Goal: Task Accomplishment & Management: Complete application form

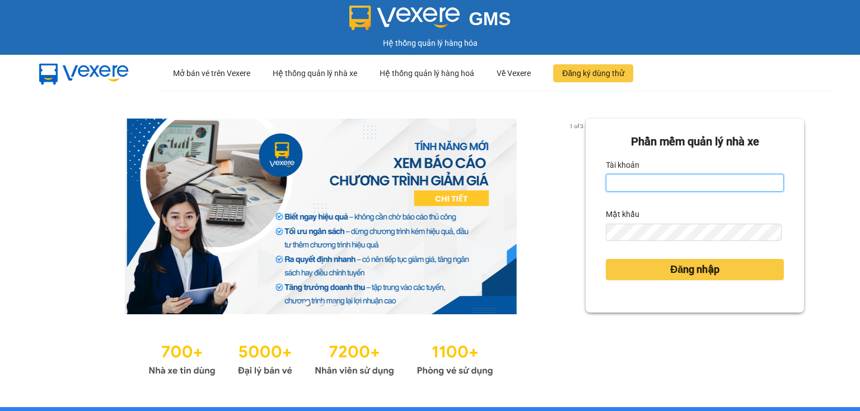
click at [654, 180] on input "Tài khoản" at bounding box center [695, 183] width 178 height 18
type input "thao.nhuquynh"
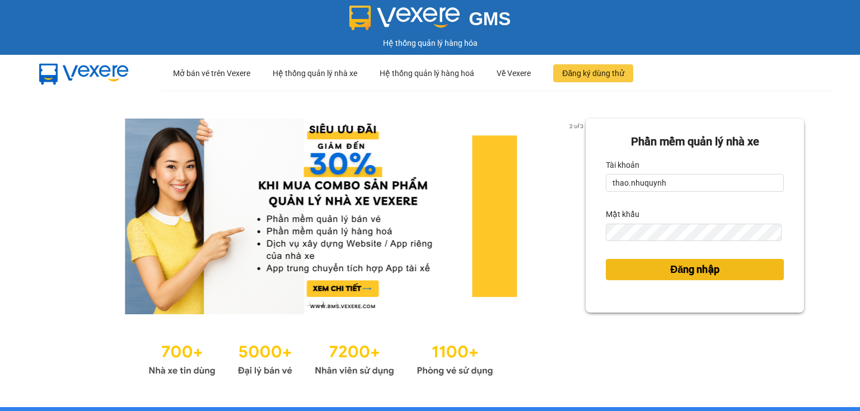
drag, startPoint x: 638, startPoint y: 275, endPoint x: 598, endPoint y: 240, distance: 53.5
click at [635, 275] on button "Đăng nhập" at bounding box center [695, 269] width 178 height 21
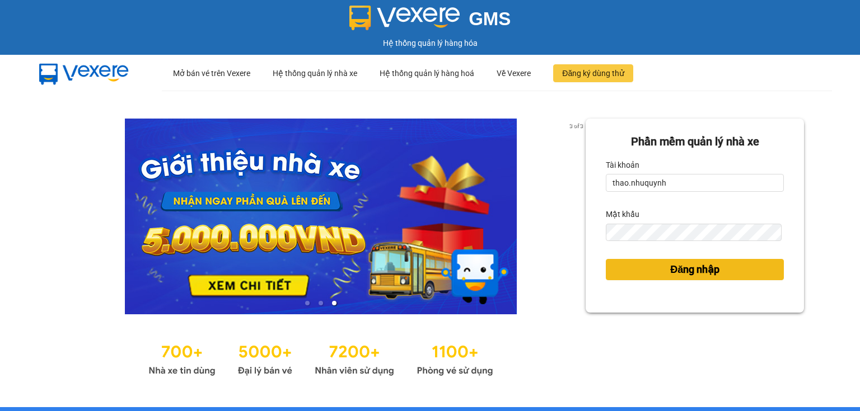
click at [652, 264] on button "Đăng nhập" at bounding box center [695, 269] width 178 height 21
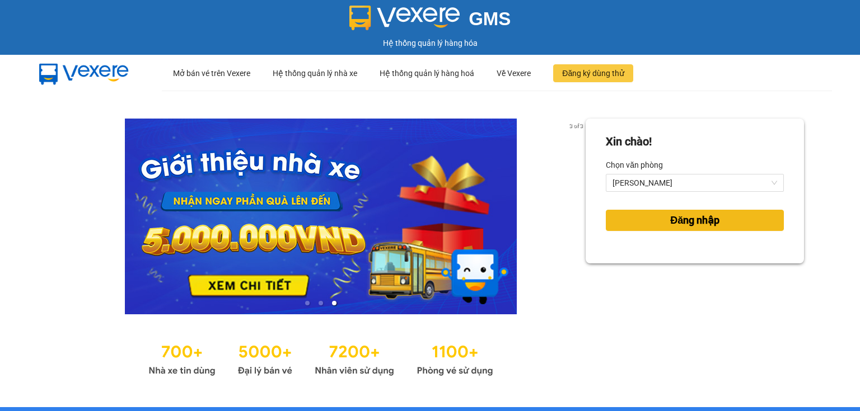
click at [630, 215] on button "Đăng nhập" at bounding box center [695, 220] width 178 height 21
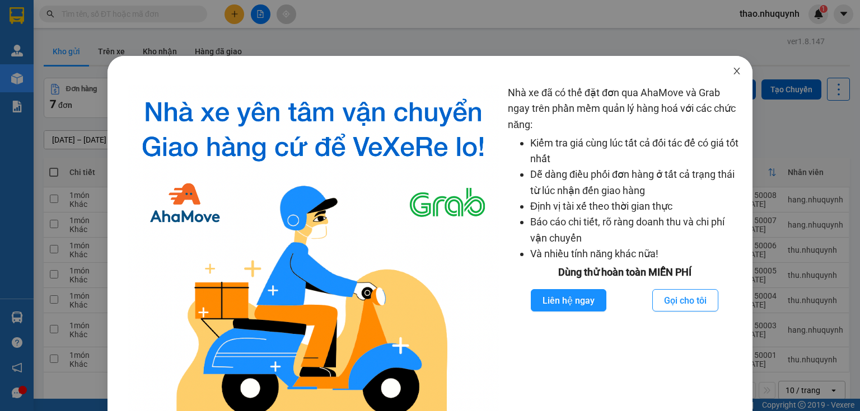
click at [732, 69] on icon "close" at bounding box center [736, 71] width 9 height 9
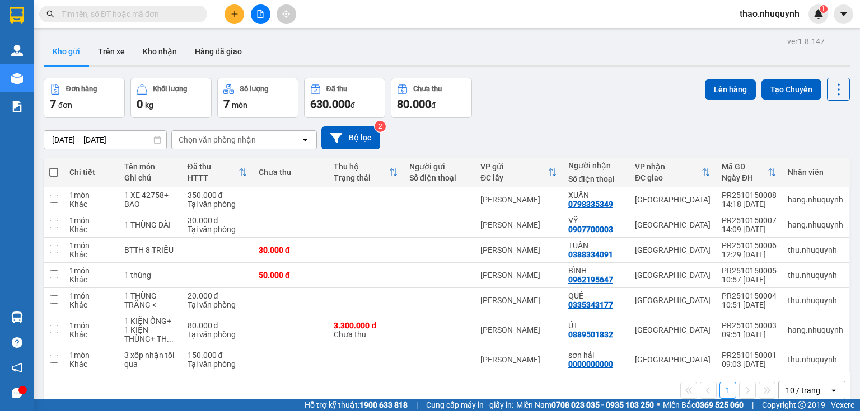
click at [164, 8] on input "text" at bounding box center [128, 14] width 132 height 12
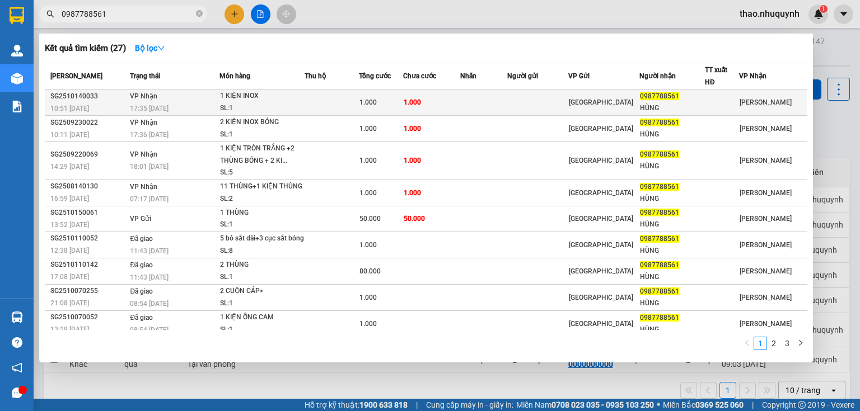
type input "0987788561"
click at [237, 105] on div "SL: 1" at bounding box center [262, 108] width 84 height 12
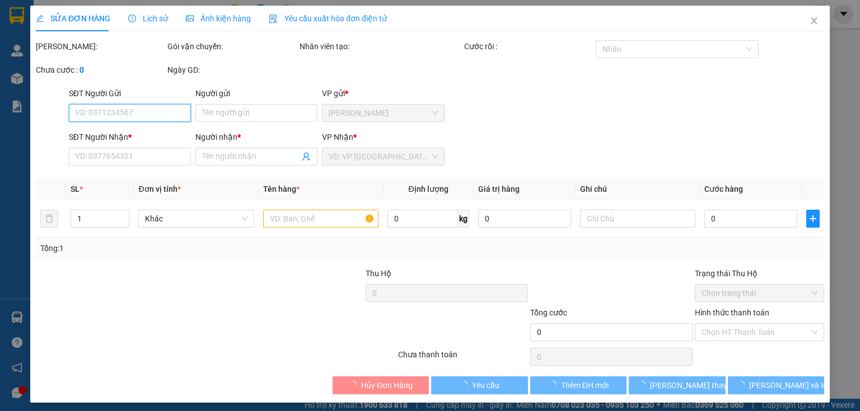
type input "0987788561"
type input "HÙNG"
type input "1.000"
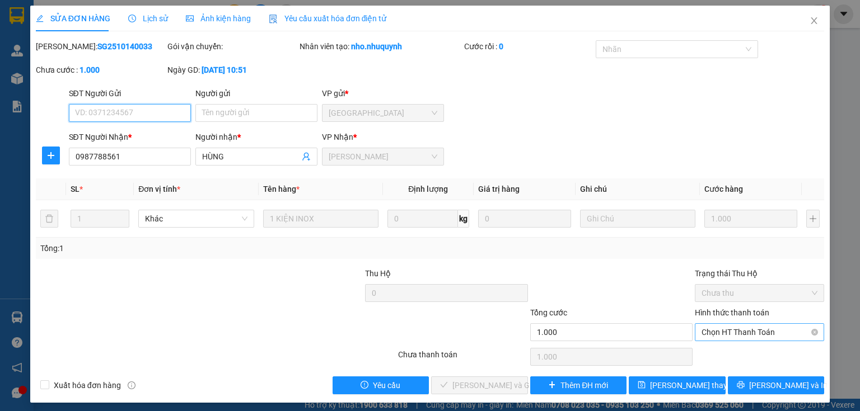
click at [712, 333] on span "Chọn HT Thanh Toán" at bounding box center [759, 332] width 116 height 17
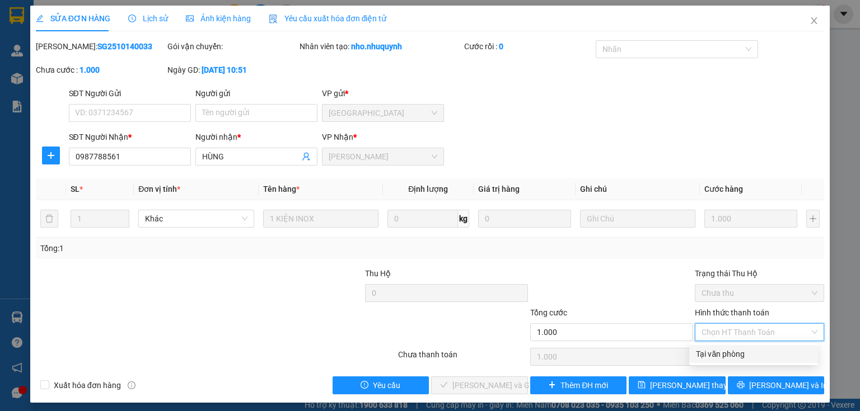
drag, startPoint x: 708, startPoint y: 349, endPoint x: 607, endPoint y: 377, distance: 104.2
click at [708, 349] on div "Tại văn phòng" at bounding box center [753, 354] width 115 height 12
type input "0"
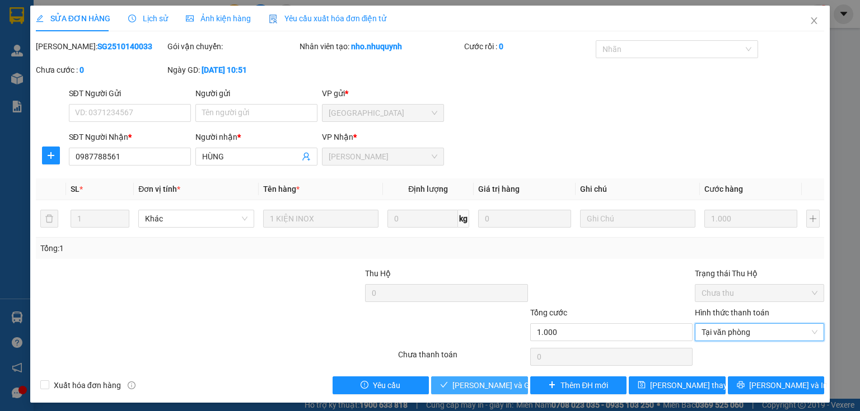
click at [489, 386] on span "[PERSON_NAME] và Giao hàng" at bounding box center [505, 386] width 107 height 12
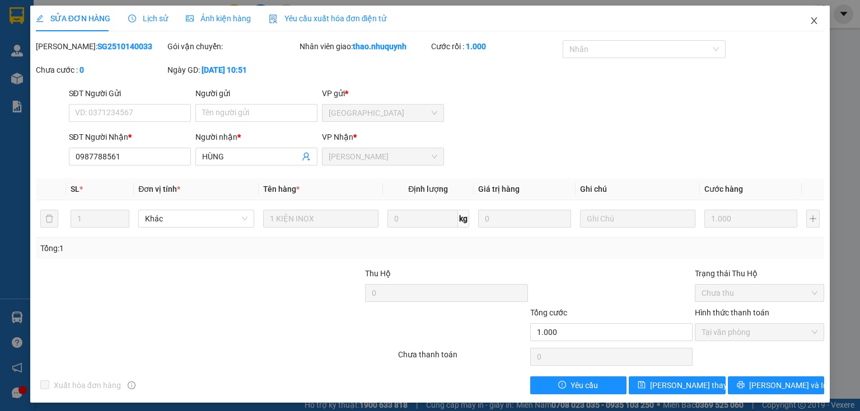
click at [807, 15] on span "Close" at bounding box center [813, 21] width 31 height 31
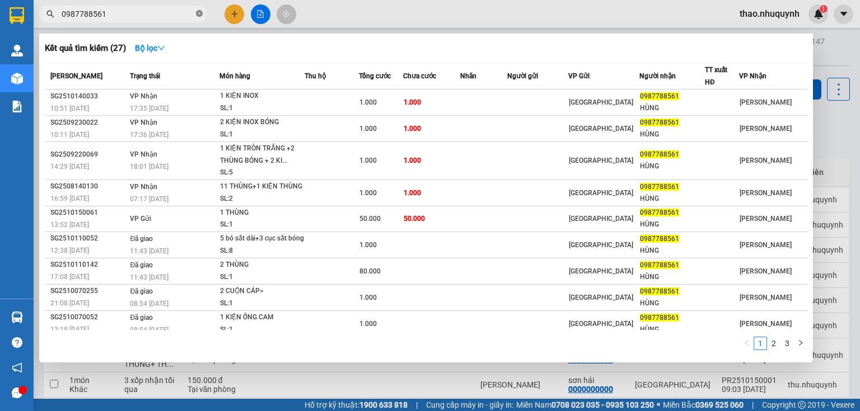
click at [197, 15] on icon "close-circle" at bounding box center [199, 13] width 7 height 7
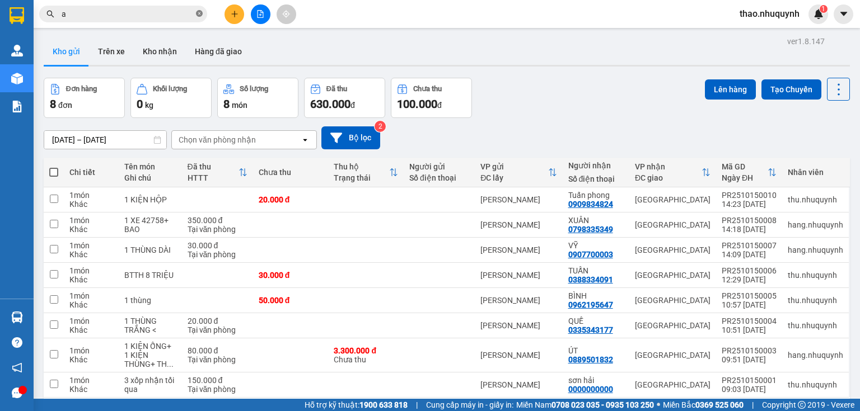
type input "an"
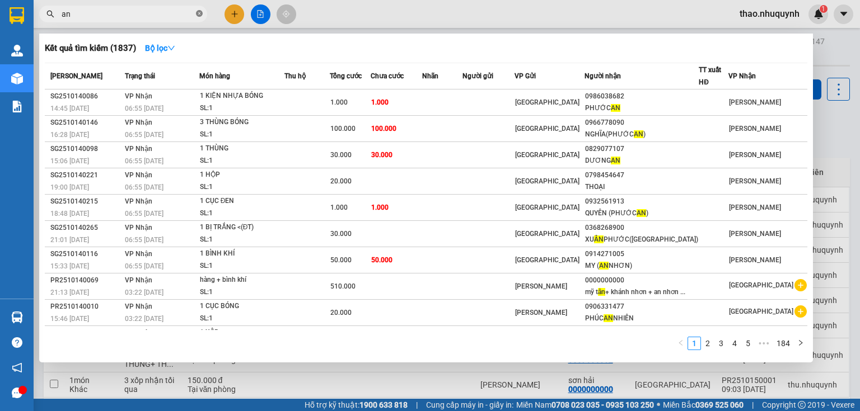
click at [200, 11] on icon "close-circle" at bounding box center [199, 13] width 7 height 7
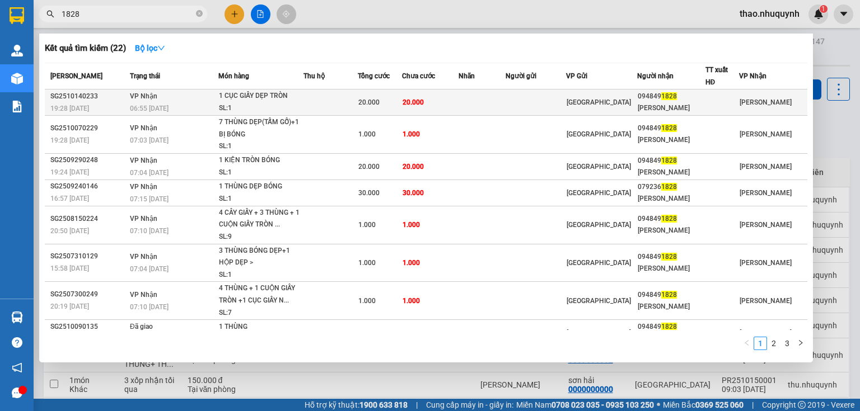
type input "1828"
click at [230, 98] on div "1 CỤC GIẤY DẸP TRÒN" at bounding box center [261, 96] width 84 height 12
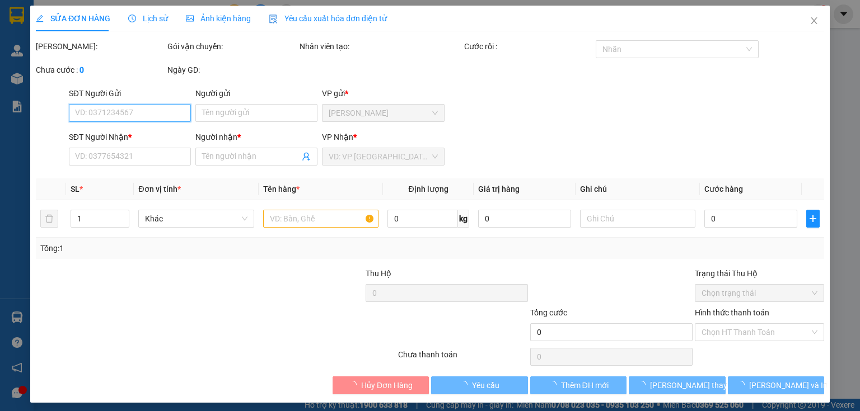
type input "0948491828"
type input "[PERSON_NAME]"
type input "20.000"
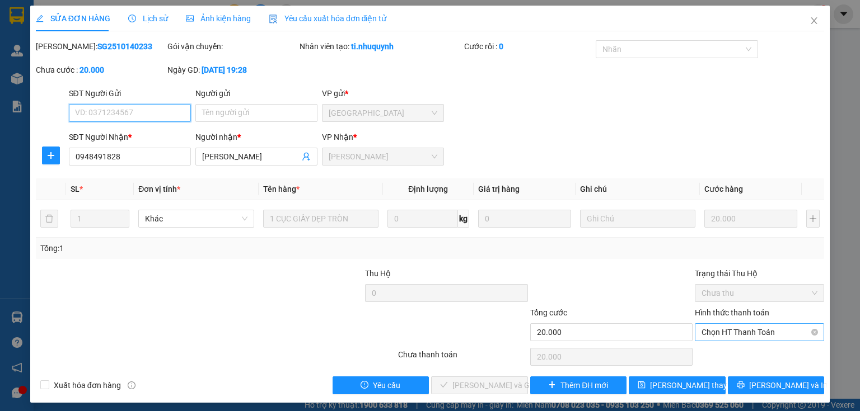
click at [714, 334] on span "Chọn HT Thanh Toán" at bounding box center [759, 332] width 116 height 17
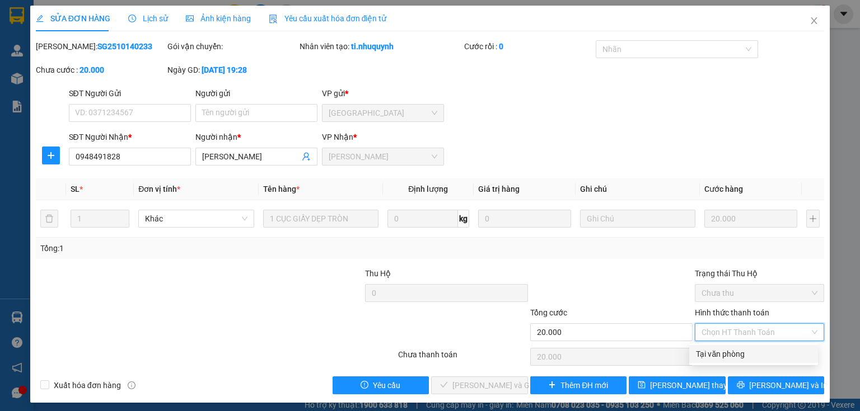
click at [714, 349] on div "Tại văn phòng" at bounding box center [753, 354] width 115 height 12
type input "0"
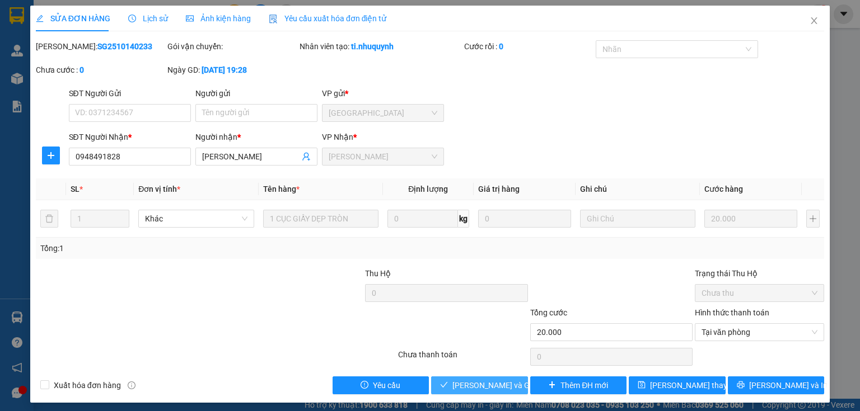
click at [460, 383] on span "[PERSON_NAME] và Giao hàng" at bounding box center [505, 386] width 107 height 12
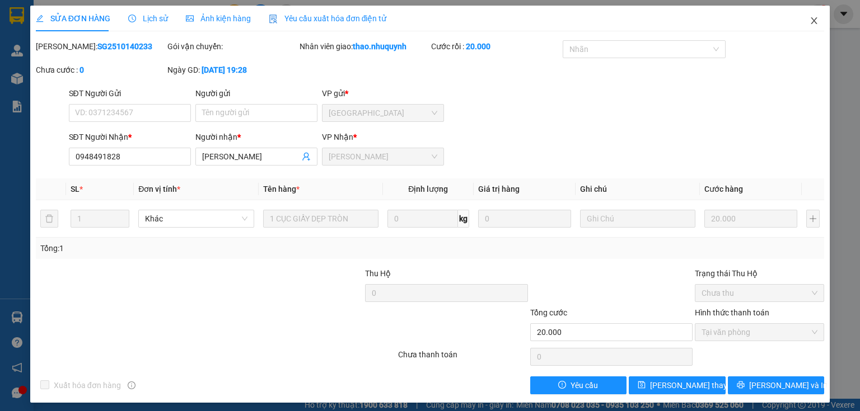
click at [811, 20] on icon "close" at bounding box center [814, 20] width 9 height 9
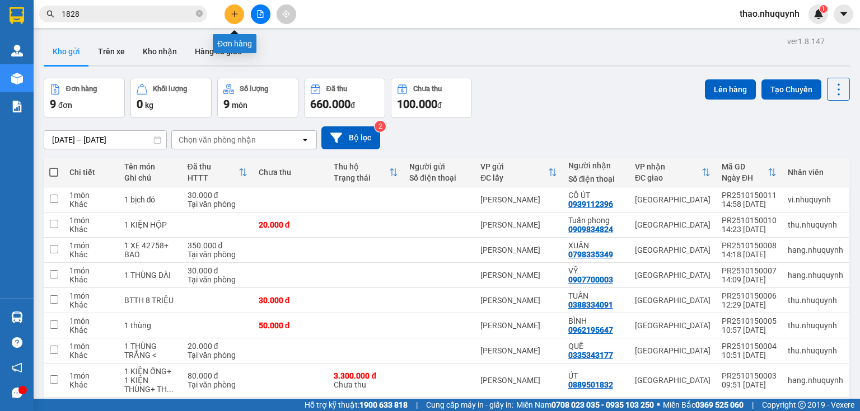
click at [231, 15] on icon "plus" at bounding box center [235, 14] width 8 height 8
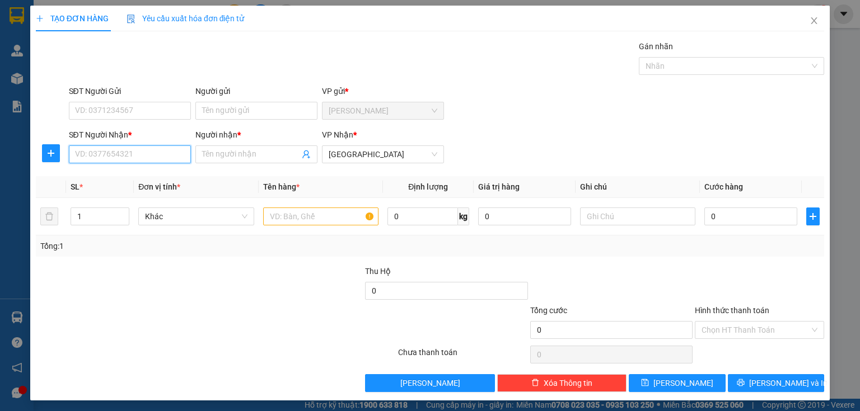
click at [161, 151] on input "SĐT Người Nhận *" at bounding box center [130, 155] width 122 height 18
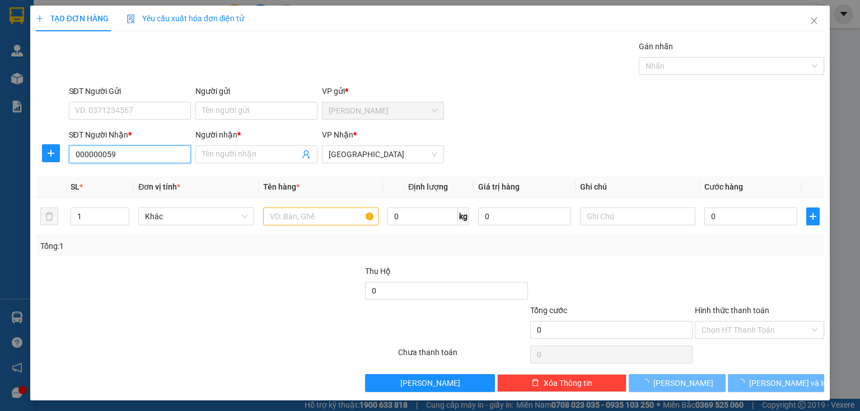
type input "0000000590"
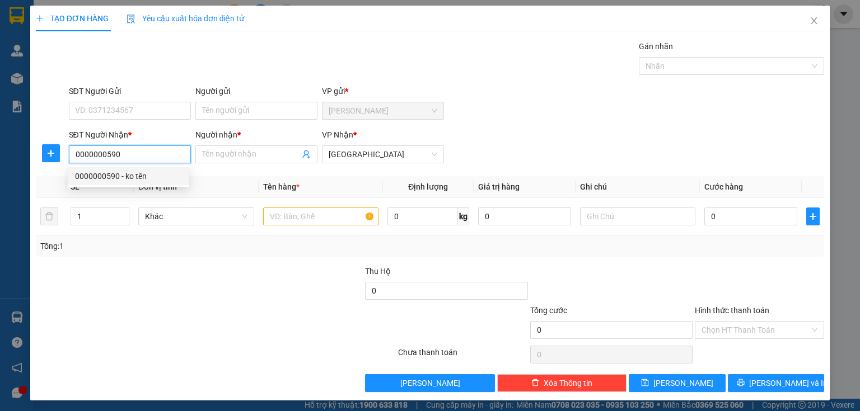
click at [107, 179] on div "0000000590 - ko tên" at bounding box center [128, 176] width 107 height 12
type input "ko tên"
type input "100.000"
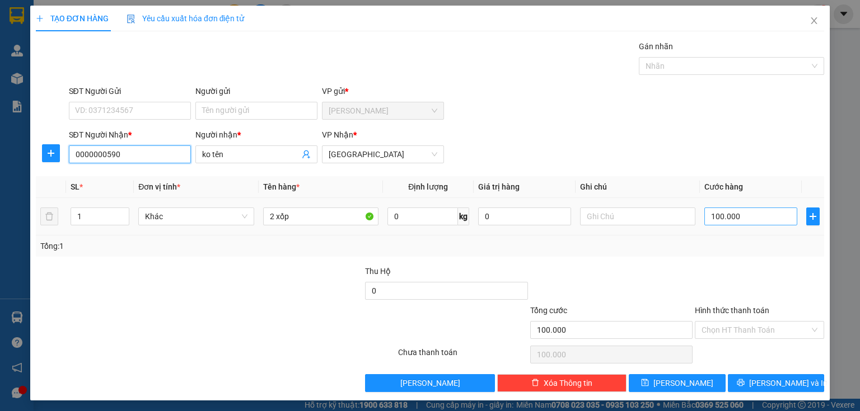
type input "0000000590"
click at [756, 213] on input "100.000" at bounding box center [750, 217] width 93 height 18
type input "1"
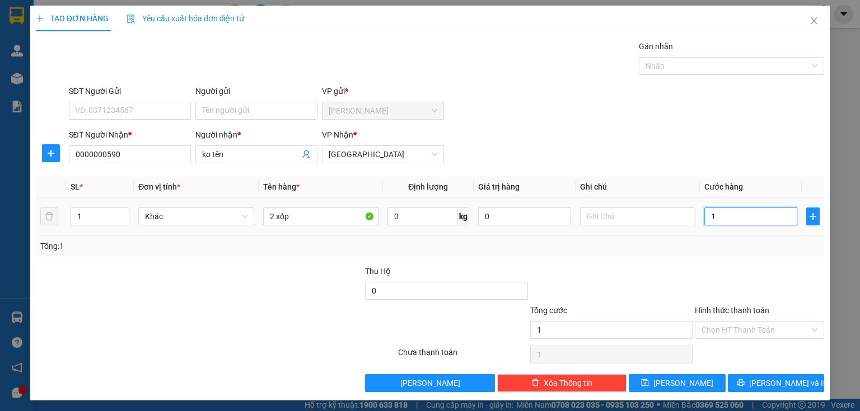
type input "11"
type input "110"
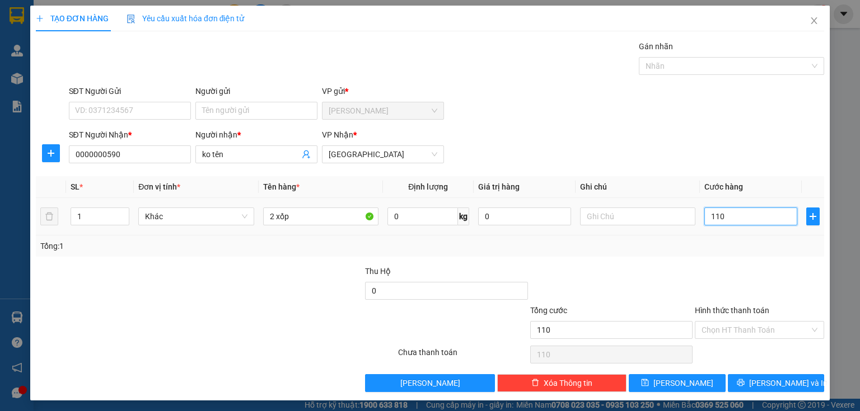
type input "1.100"
type input "11.000"
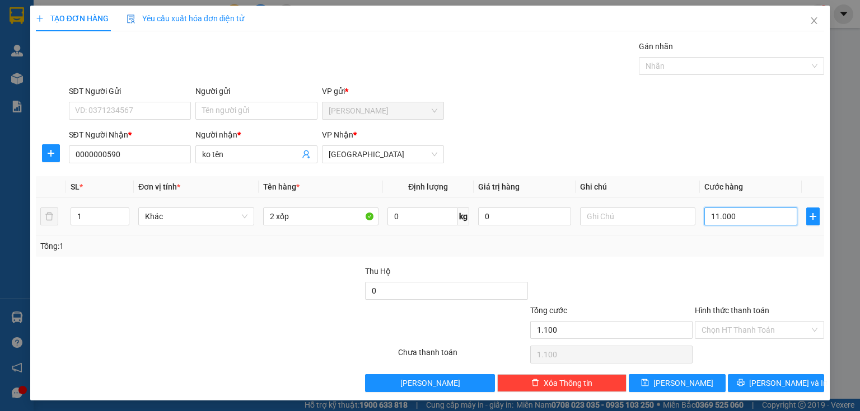
type input "11.000"
type input "110.000"
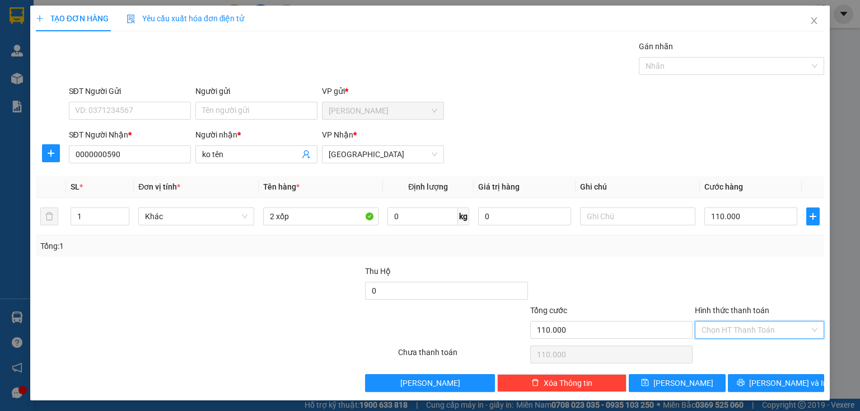
click at [723, 322] on input "Hình thức thanh toán" at bounding box center [755, 330] width 108 height 17
click at [712, 357] on div "Tại văn phòng" at bounding box center [753, 351] width 115 height 12
type input "0"
click at [734, 383] on button "[PERSON_NAME] và In" at bounding box center [776, 384] width 97 height 18
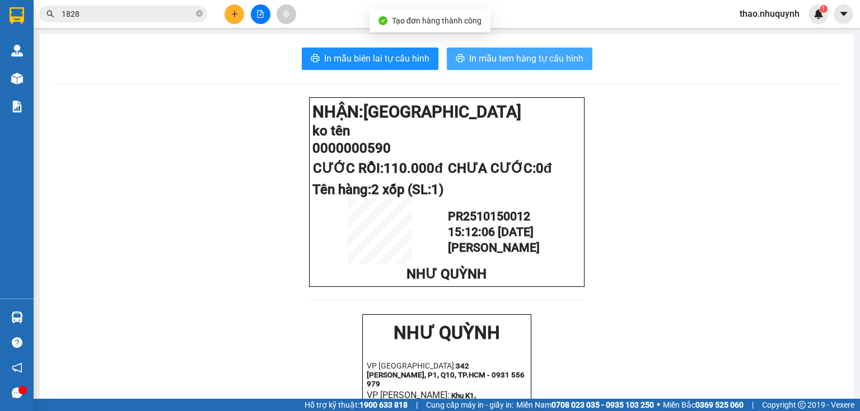
click at [472, 56] on span "In mẫu tem hàng tự cấu hình" at bounding box center [526, 59] width 114 height 14
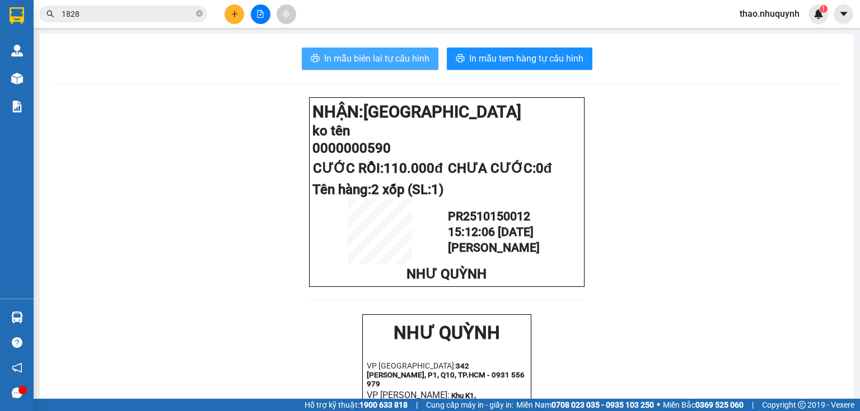
click at [408, 56] on span "In mẫu biên lai tự cấu hình" at bounding box center [376, 59] width 105 height 14
click at [775, 13] on span "thao.nhuquynh" at bounding box center [770, 14] width 78 height 14
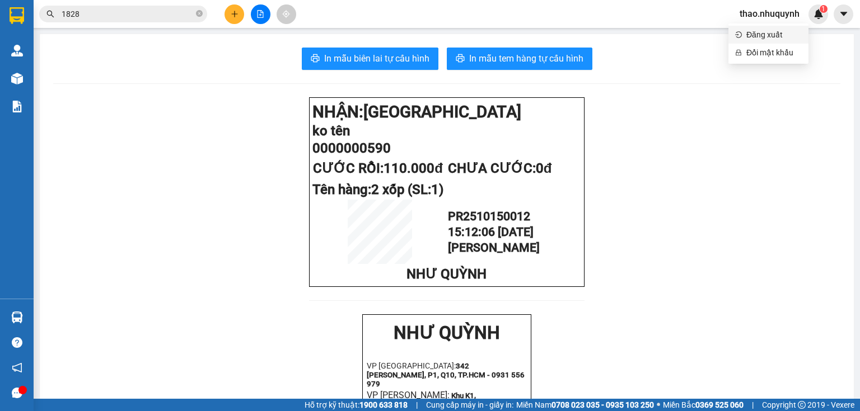
click at [760, 37] on span "Đăng xuất" at bounding box center [773, 35] width 55 height 12
